Goal: Task Accomplishment & Management: Use online tool/utility

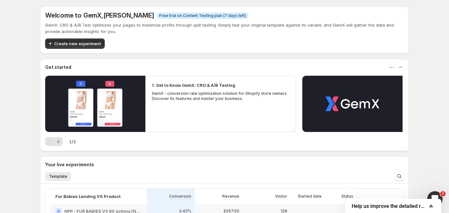
scroll to position [85, 0]
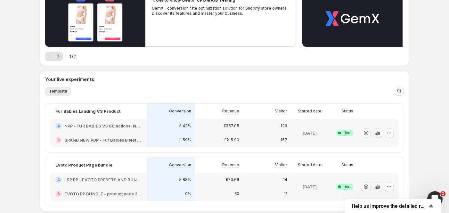
click at [377, 133] on icon "button" at bounding box center [376, 134] width 1 height 3
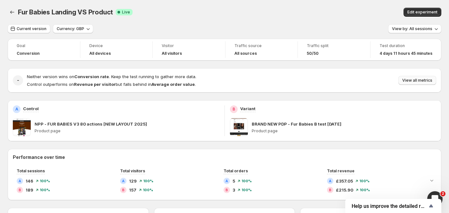
click at [433, 81] on span "View all metrics" at bounding box center [417, 80] width 30 height 5
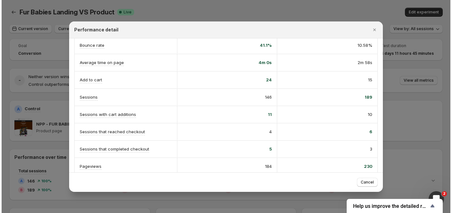
scroll to position [131, 0]
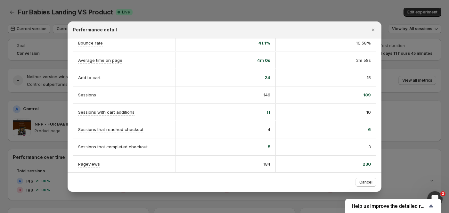
click at [423, 118] on div at bounding box center [224, 106] width 449 height 213
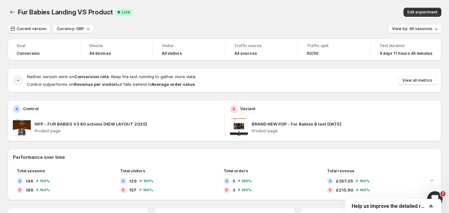
click at [287, 25] on div "Current version Currency: GBP View by: All sessions" at bounding box center [225, 28] width 434 height 9
click at [72, 12] on span "Fur Babies Landing VS Product" at bounding box center [65, 12] width 95 height 8
click at [15, 12] on button "Back" at bounding box center [12, 12] width 9 height 9
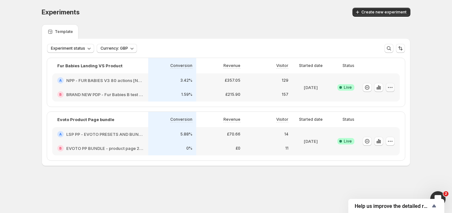
click at [389, 88] on icon "button" at bounding box center [390, 87] width 6 height 6
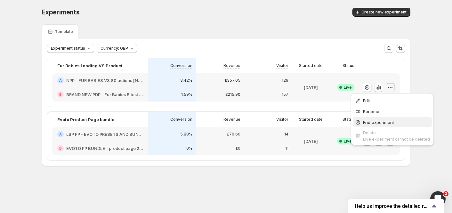
click at [388, 121] on span "End experiment" at bounding box center [378, 122] width 31 height 5
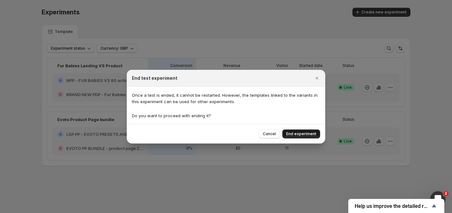
click at [303, 135] on span "End experiment" at bounding box center [301, 133] width 30 height 5
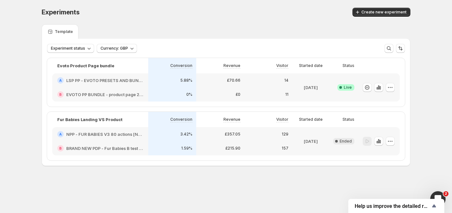
click at [269, 2] on div "Experiments. This page is ready Experiments Create new experiment" at bounding box center [226, 12] width 369 height 24
click at [365, 13] on span "Create new experiment" at bounding box center [384, 12] width 45 height 5
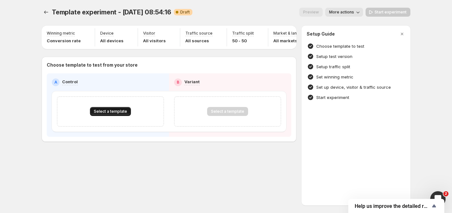
click at [109, 114] on span "Select a template" at bounding box center [110, 111] width 33 height 5
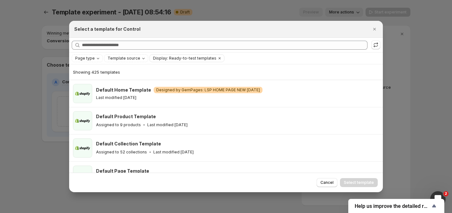
drag, startPoint x: 377, startPoint y: 29, endPoint x: 174, endPoint y: 64, distance: 206.2
click at [377, 29] on icon "Close" at bounding box center [375, 29] width 6 height 6
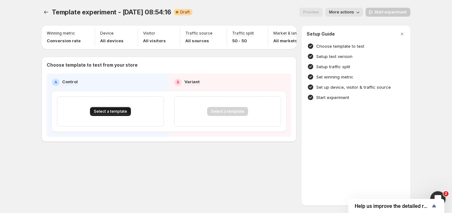
click at [107, 114] on span "Select a template" at bounding box center [110, 111] width 33 height 5
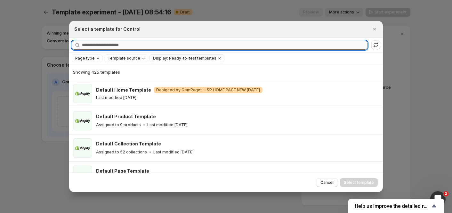
click at [112, 44] on input "Searching all templates" at bounding box center [225, 45] width 286 height 9
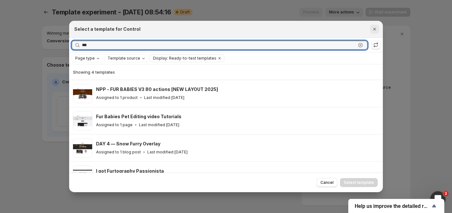
type input "***"
click at [377, 32] on icon "Close" at bounding box center [375, 29] width 6 height 6
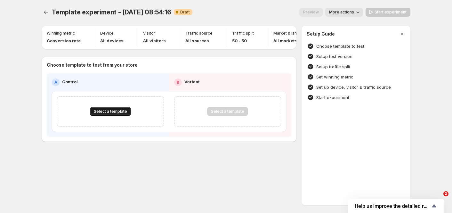
click at [100, 114] on span "Select a template" at bounding box center [110, 111] width 33 height 5
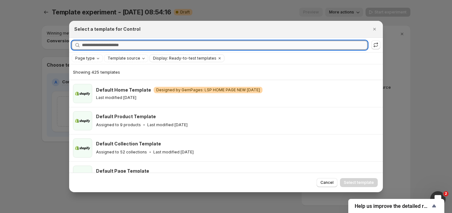
click at [119, 45] on input "Searching all templates" at bounding box center [225, 45] width 286 height 9
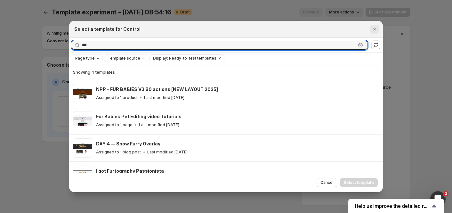
type input "***"
click at [373, 30] on icon "Close" at bounding box center [375, 29] width 6 height 6
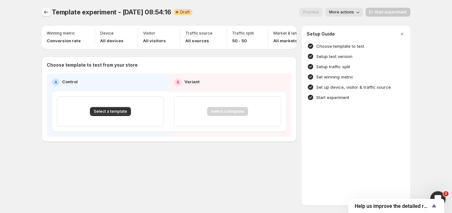
click at [48, 11] on icon "Experiments" at bounding box center [46, 12] width 6 height 6
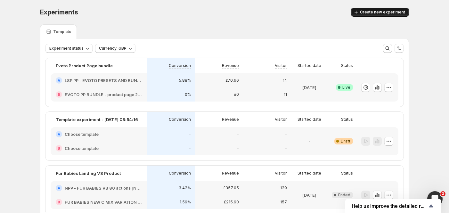
click at [385, 12] on span "Create new experiment" at bounding box center [382, 12] width 45 height 5
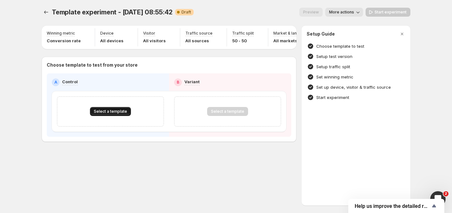
click at [113, 113] on span "Select a template" at bounding box center [110, 111] width 33 height 5
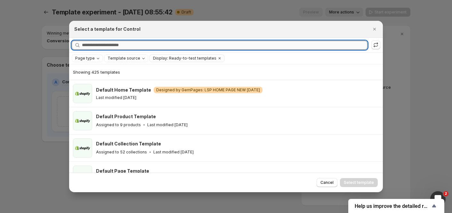
click at [124, 46] on input "Searching all templates" at bounding box center [225, 45] width 286 height 9
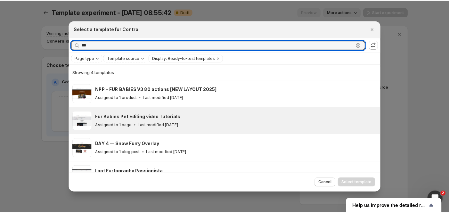
scroll to position [15, 0]
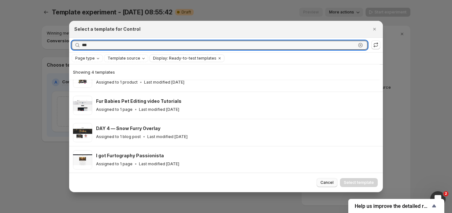
type input "***"
click at [323, 182] on span "Cancel" at bounding box center [327, 182] width 13 height 5
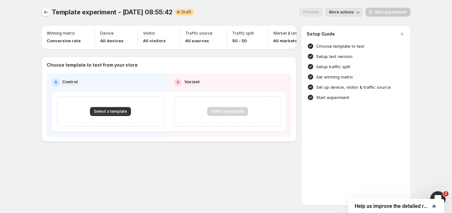
click at [47, 11] on icon "Experiments" at bounding box center [46, 12] width 6 height 6
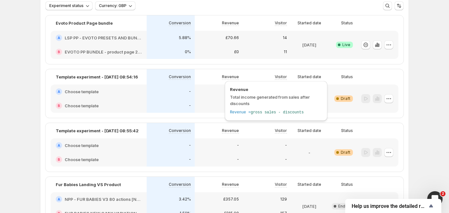
scroll to position [85, 0]
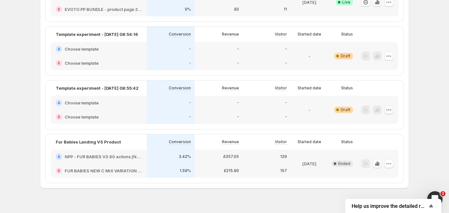
click at [392, 111] on icon "button" at bounding box center [389, 110] width 6 height 6
click at [379, 157] on span "Delete" at bounding box center [385, 155] width 13 height 5
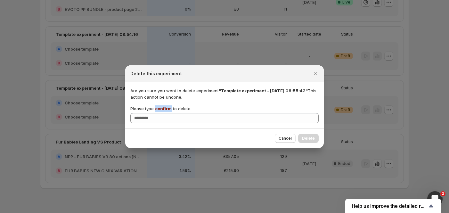
drag, startPoint x: 169, startPoint y: 108, endPoint x: 155, endPoint y: 106, distance: 14.5
click at [155, 106] on p "Please type confirm to delete" at bounding box center [160, 108] width 60 height 6
copy span "confirm"
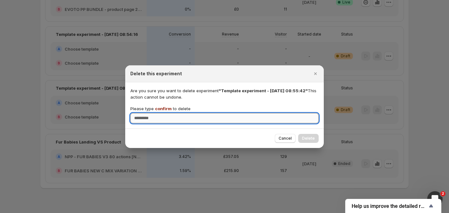
click at [175, 120] on input "Please type confirm to delete" at bounding box center [224, 118] width 188 height 10
paste input "*******"
type input "*******"
click at [312, 139] on span "Delete" at bounding box center [308, 138] width 13 height 5
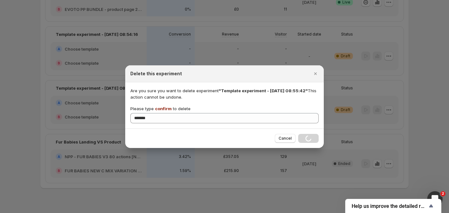
scroll to position [41, 0]
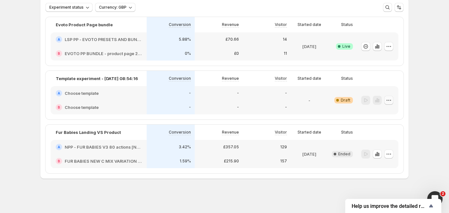
click at [392, 97] on icon "button" at bounding box center [389, 100] width 6 height 6
click at [389, 143] on span "Delete" at bounding box center [394, 146] width 31 height 6
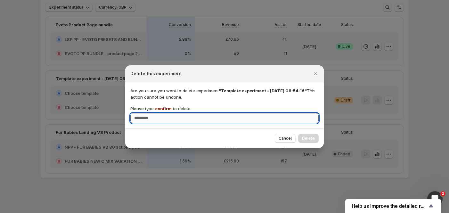
click at [212, 117] on input "Please type confirm to delete" at bounding box center [224, 118] width 188 height 10
type input "*******"
click at [312, 137] on span "Delete" at bounding box center [308, 138] width 13 height 5
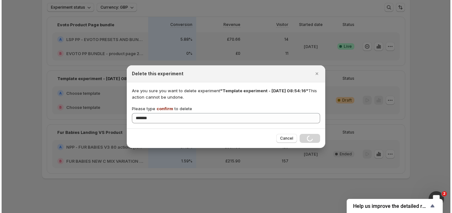
scroll to position [0, 0]
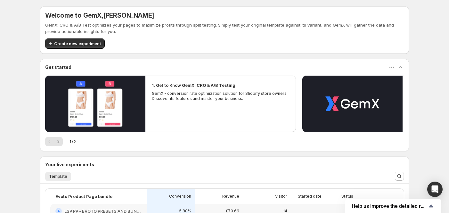
drag, startPoint x: 68, startPoint y: 42, endPoint x: 83, endPoint y: 39, distance: 14.7
click at [68, 42] on span "Create new experiment" at bounding box center [77, 43] width 47 height 6
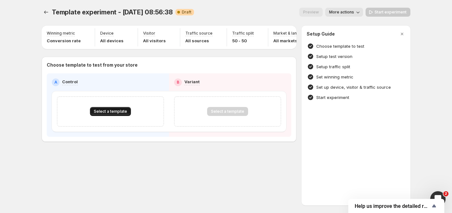
click at [110, 114] on span "Select a template" at bounding box center [110, 111] width 33 height 5
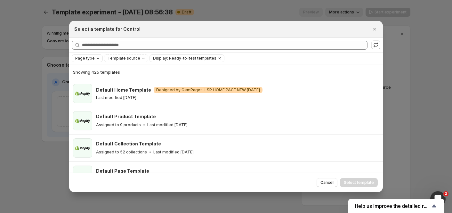
click at [92, 56] on span "Page type" at bounding box center [85, 58] width 20 height 5
click at [90, 85] on span "Product page" at bounding box center [97, 85] width 27 height 5
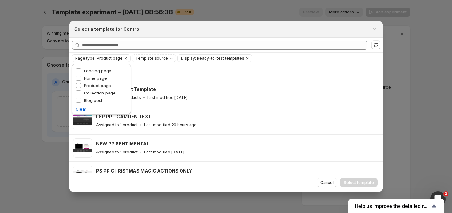
click at [269, 70] on div "Showing 144 templates" at bounding box center [226, 72] width 306 height 6
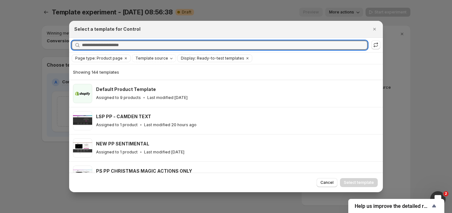
drag, startPoint x: 106, startPoint y: 45, endPoint x: 135, endPoint y: 33, distance: 31.6
click at [106, 45] on input "Searching all templates" at bounding box center [225, 45] width 286 height 9
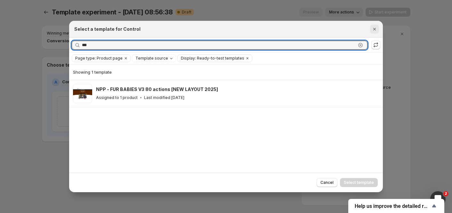
type input "***"
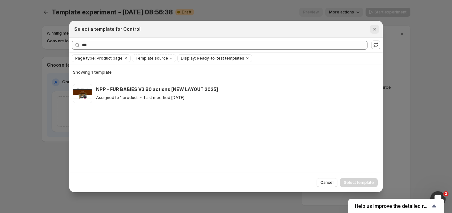
click at [376, 29] on icon "Close" at bounding box center [375, 29] width 3 height 3
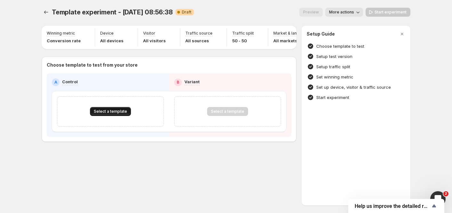
click at [109, 116] on button "Select a template" at bounding box center [110, 111] width 41 height 9
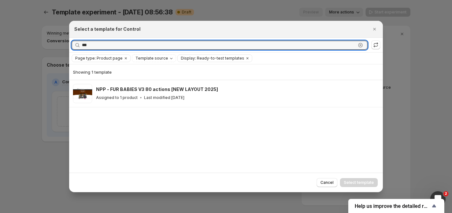
drag, startPoint x: 98, startPoint y: 43, endPoint x: 62, endPoint y: 42, distance: 35.9
click at [62, 213] on div "Select a template for Control Searching all templates *** Clear Page type: Prod…" at bounding box center [226, 213] width 452 height 0
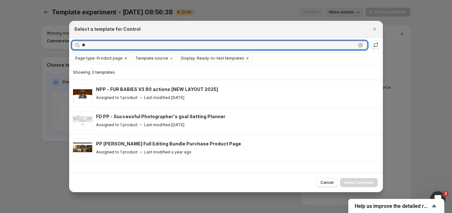
type input "***"
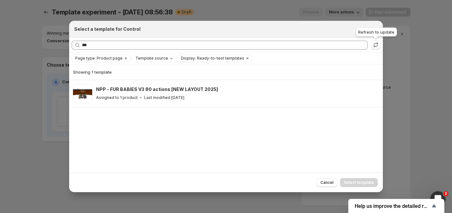
drag, startPoint x: 369, startPoint y: 30, endPoint x: 376, endPoint y: 29, distance: 6.5
click at [369, 30] on div "Refresh to update" at bounding box center [377, 33] width 44 height 14
click at [375, 46] on icon ":r1i:" at bounding box center [376, 45] width 6 height 6
click at [377, 30] on icon "Close" at bounding box center [375, 29] width 6 height 6
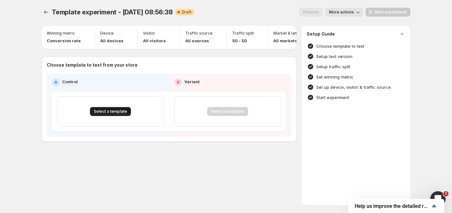
click at [113, 114] on span "Select a template" at bounding box center [110, 111] width 33 height 5
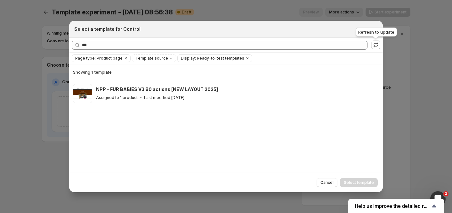
drag, startPoint x: 378, startPoint y: 46, endPoint x: 369, endPoint y: 46, distance: 8.7
click at [378, 46] on icon ":r1i:" at bounding box center [376, 45] width 6 height 6
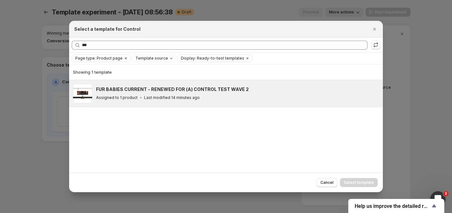
click at [207, 88] on h3 "FUR BABIES CURRENT - RENEWED FOR (A) CONTROL TEST WAVE 2" at bounding box center [172, 89] width 153 height 6
click at [353, 184] on span "Select template" at bounding box center [359, 182] width 30 height 5
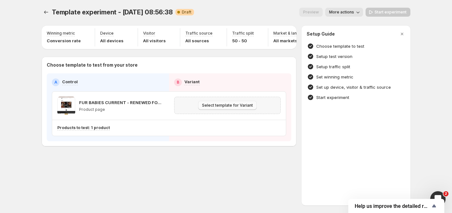
click at [228, 110] on button "Select template for Variant" at bounding box center [227, 105] width 59 height 9
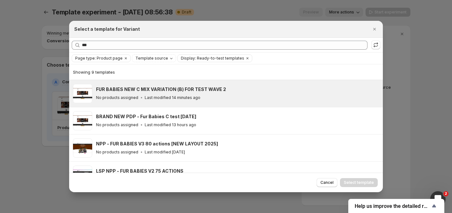
click at [208, 87] on h3 "FUR BABIES NEW C MIX VARIATION (B) FOR TEST WAVE 2" at bounding box center [161, 89] width 130 height 6
click at [356, 183] on span "Select template" at bounding box center [359, 182] width 30 height 5
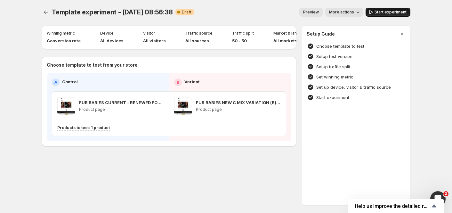
click at [377, 12] on span "Start experiment" at bounding box center [391, 12] width 32 height 5
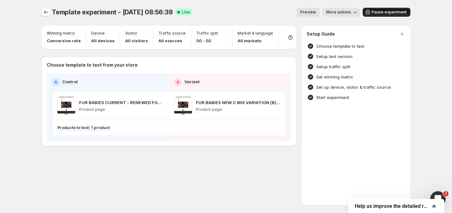
click at [43, 15] on icon "Experiments" at bounding box center [46, 12] width 6 height 6
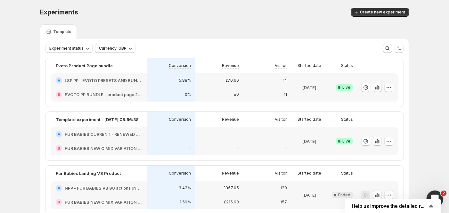
click at [429, 190] on div "Open Intercom Messenger" at bounding box center [433, 197] width 15 height 15
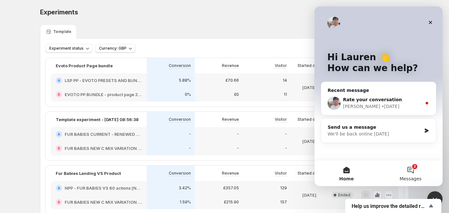
click at [417, 168] on button "2 Messages" at bounding box center [411, 174] width 64 height 26
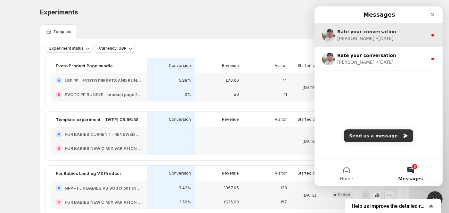
click at [370, 34] on span "Rate your conversation" at bounding box center [366, 31] width 59 height 5
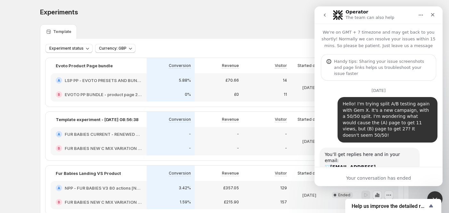
scroll to position [65, 0]
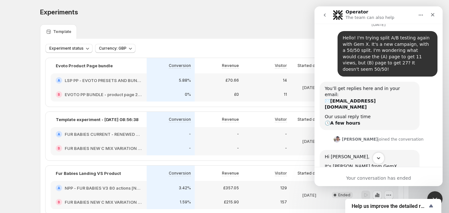
click at [382, 157] on button "Scroll to bottom" at bounding box center [379, 158] width 12 height 12
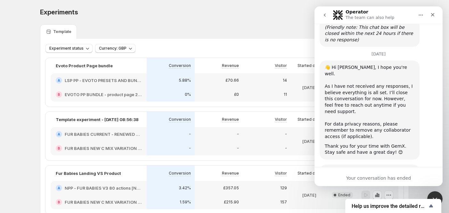
scroll to position [602, 0]
click at [326, 17] on icon "go back" at bounding box center [324, 14] width 5 height 5
